Goal: Check status: Check status

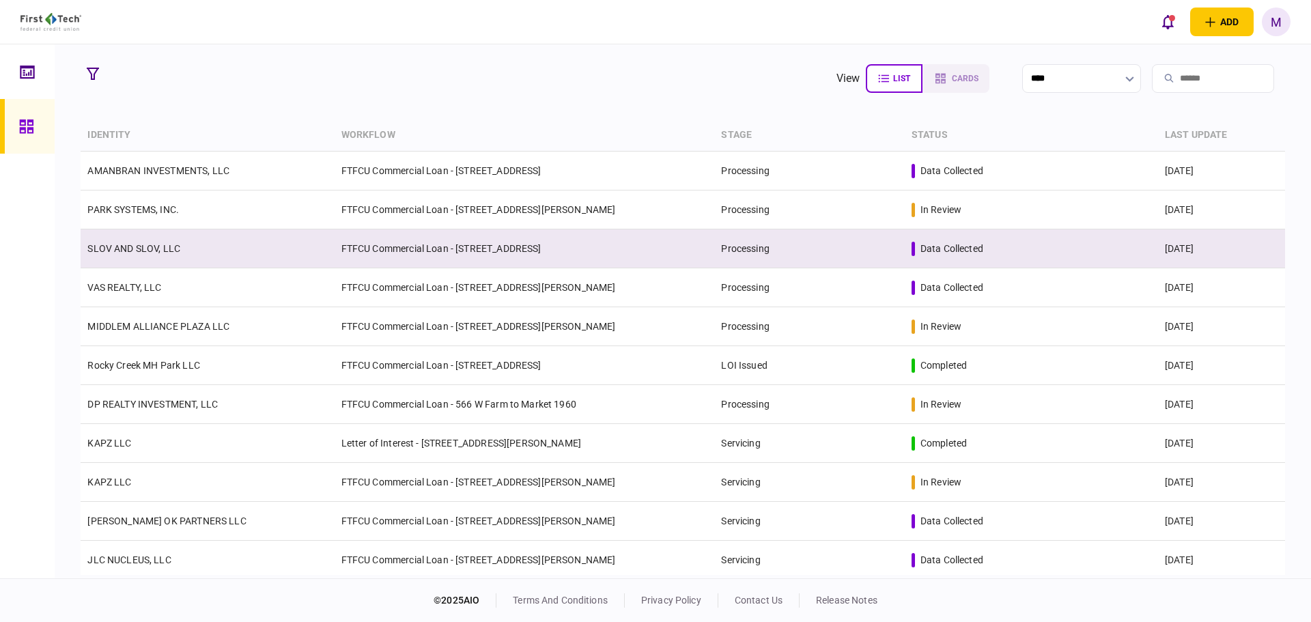
click at [365, 259] on td "FTFCU Commercial Loan - [STREET_ADDRESS]" at bounding box center [525, 248] width 380 height 39
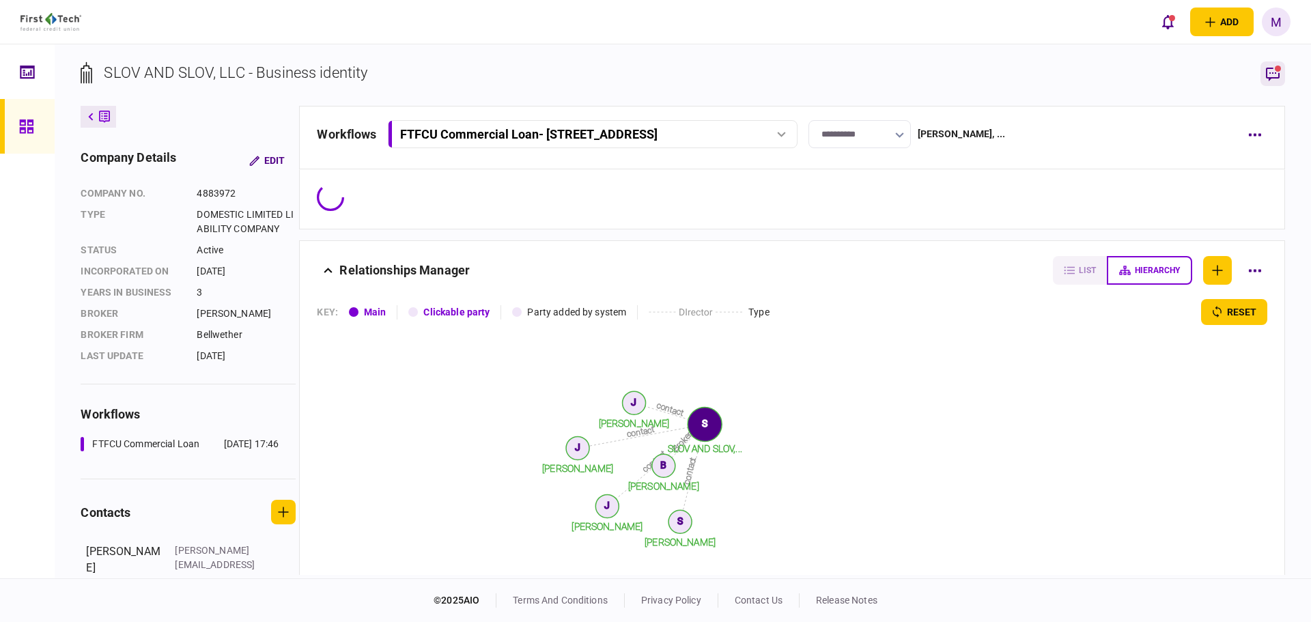
click at [1273, 79] on icon "button" at bounding box center [1273, 74] width 16 height 16
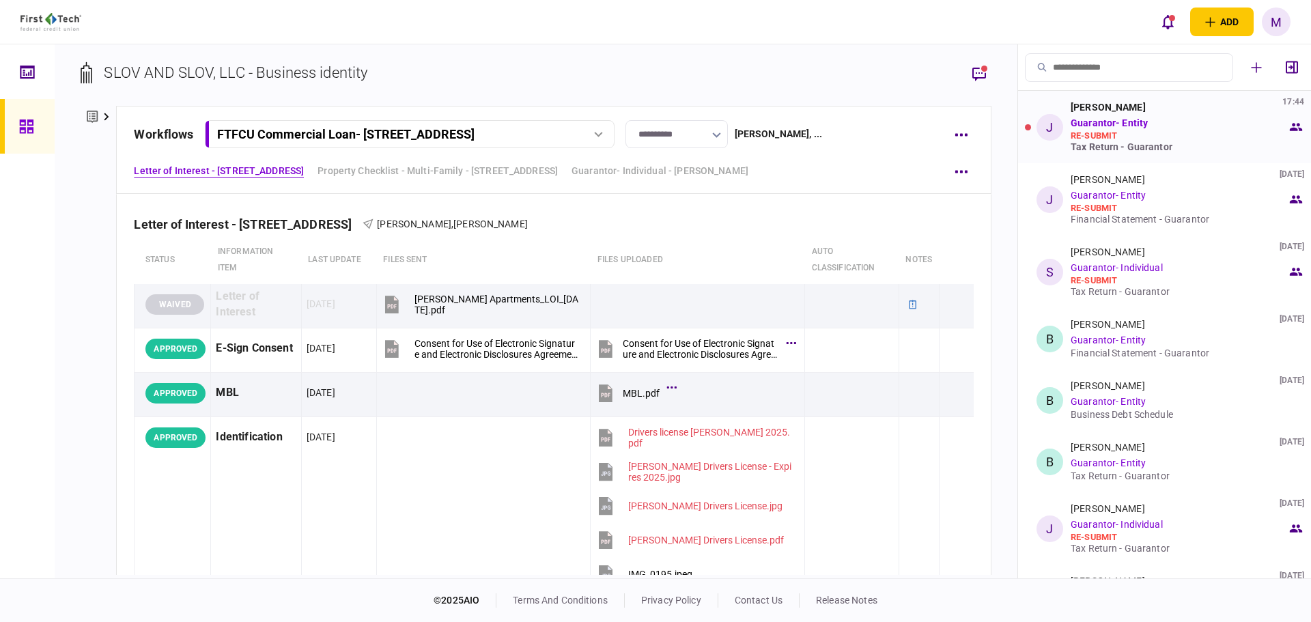
click at [1144, 132] on div "re-submit" at bounding box center [1179, 135] width 216 height 11
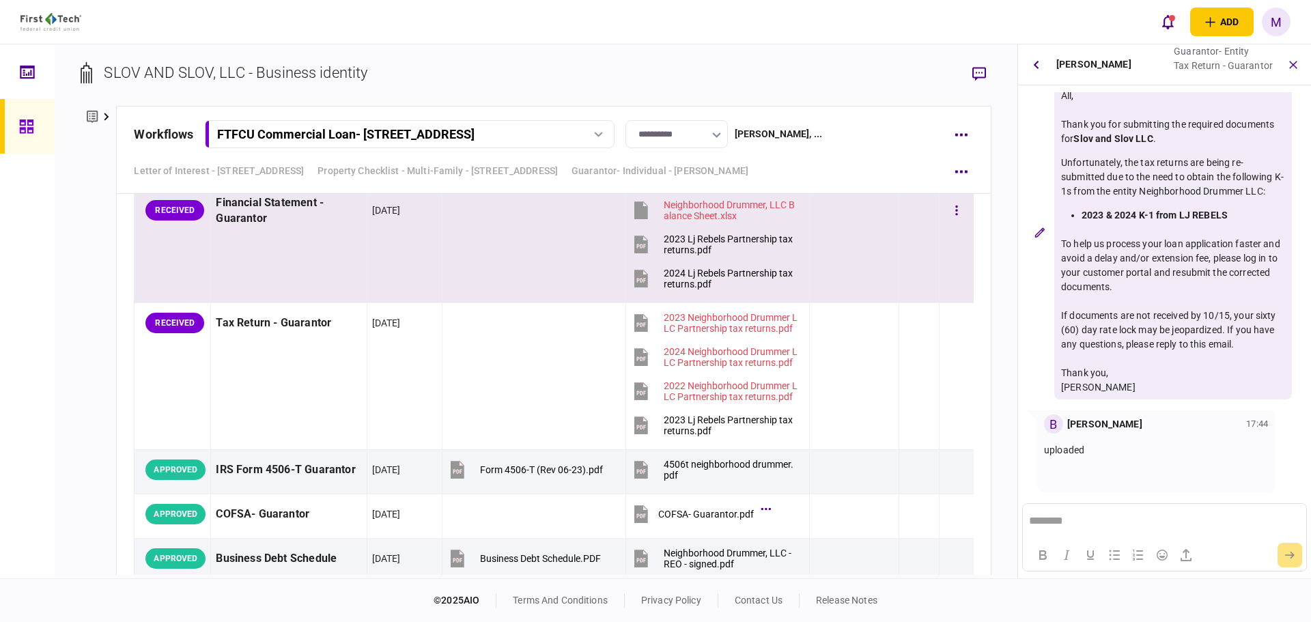
scroll to position [3346, 0]
click at [634, 244] on icon at bounding box center [641, 245] width 14 height 18
click at [640, 290] on button "2024 Lj Rebels Partnership tax returns.pdf" at bounding box center [714, 278] width 167 height 31
